Goal: Navigation & Orientation: Go to known website

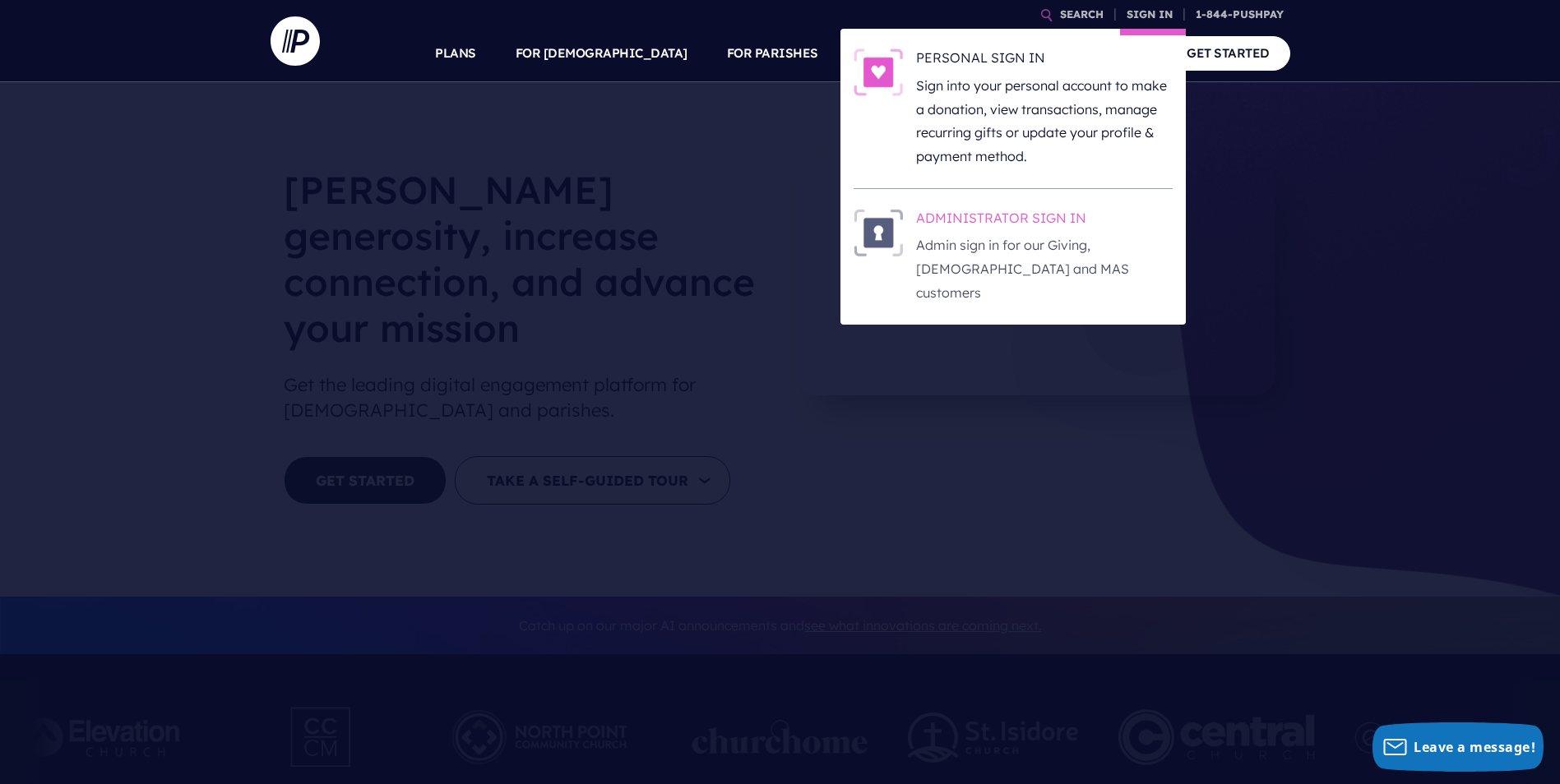
click at [1017, 221] on h6 "ADMINISTRATOR SIGN IN" at bounding box center [1044, 221] width 257 height 25
